Goal: Information Seeking & Learning: Learn about a topic

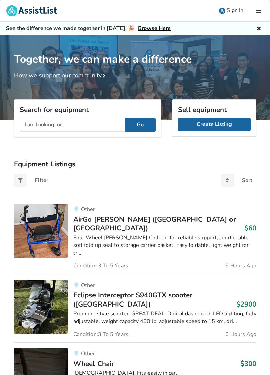
click at [38, 124] on input "text" at bounding box center [72, 124] width 105 height 13
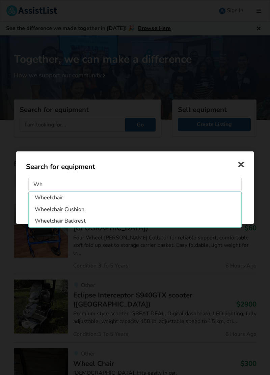
click at [59, 196] on li "Wheelchair" at bounding box center [135, 197] width 210 height 11
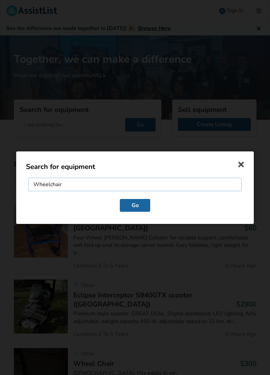
click at [75, 187] on input "Wheelchair" at bounding box center [134, 184] width 213 height 13
type input "Wheelchair food tray"
click at [135, 210] on button "Go" at bounding box center [135, 205] width 30 height 13
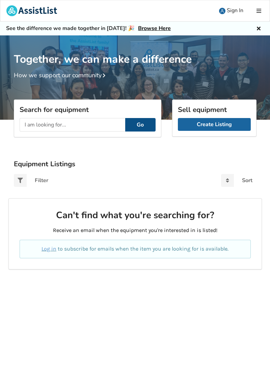
click at [143, 118] on button "Go" at bounding box center [140, 124] width 30 height 13
click at [36, 184] on div "Filter" at bounding box center [35, 180] width 42 height 13
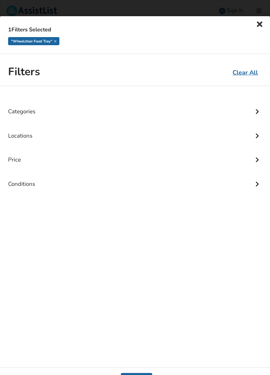
click at [255, 111] on icon at bounding box center [256, 111] width 7 height 6
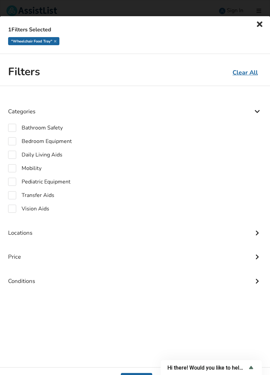
click at [250, 69] on u "Clear All" at bounding box center [244, 72] width 25 height 8
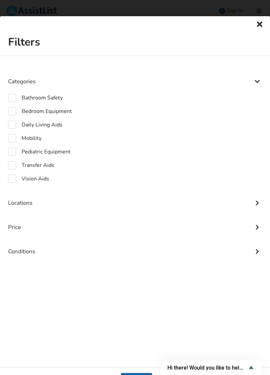
click at [257, 21] on icon at bounding box center [259, 24] width 9 height 8
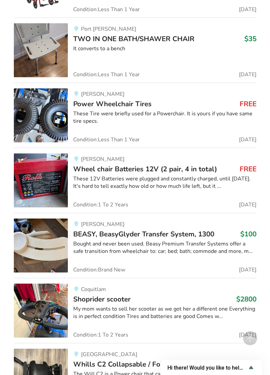
scroll to position [4034, 0]
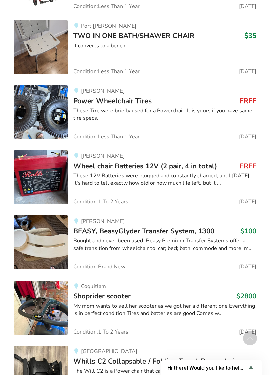
click at [201, 302] on div "My mom wants to sell her scooter as we got her a different one Everything is in…" at bounding box center [164, 310] width 183 height 16
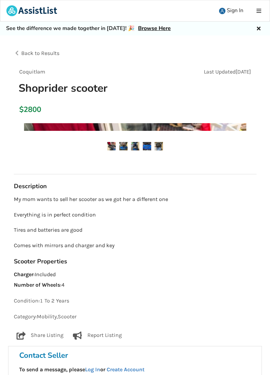
click at [200, 297] on p "Condition: 1 To 2 Years" at bounding box center [135, 301] width 242 height 8
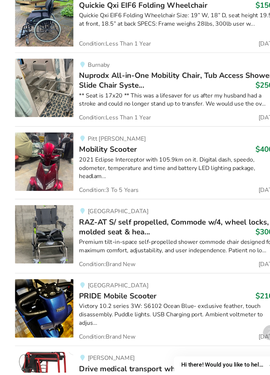
scroll to position [29096, 0]
